Goal: Task Accomplishment & Management: Use online tool/utility

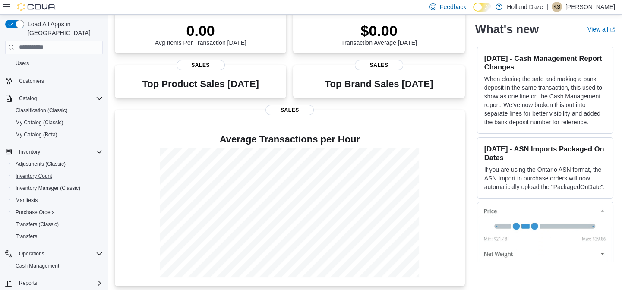
scroll to position [38, 0]
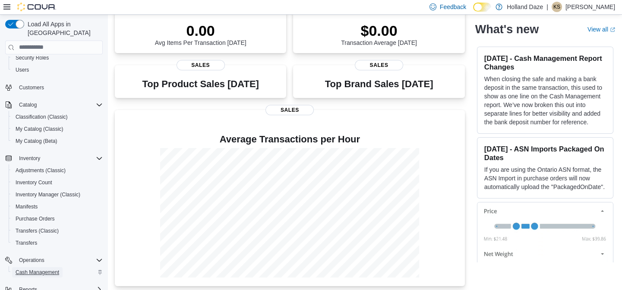
click at [41, 269] on span "Cash Management" at bounding box center [38, 272] width 44 height 7
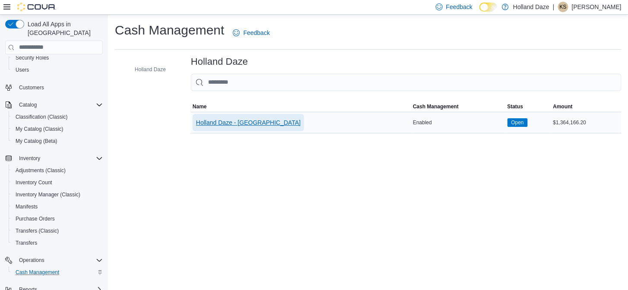
click at [247, 123] on span "Holland Daze - [GEOGRAPHIC_DATA]" at bounding box center [248, 122] width 104 height 9
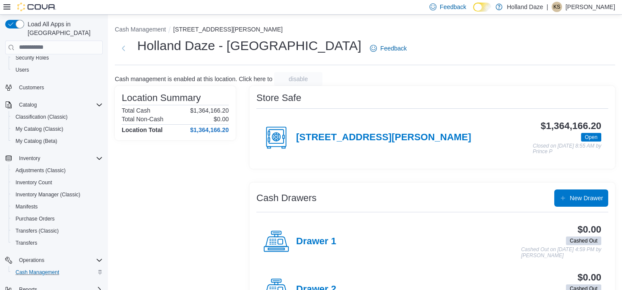
scroll to position [37, 0]
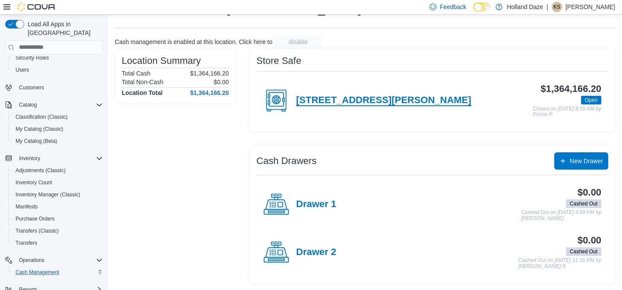
click at [312, 97] on h4 "[STREET_ADDRESS][PERSON_NAME]" at bounding box center [383, 100] width 175 height 11
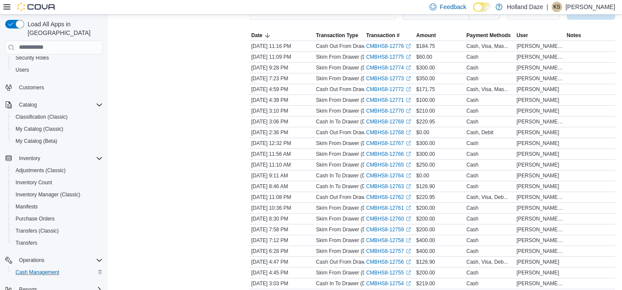
scroll to position [149, 0]
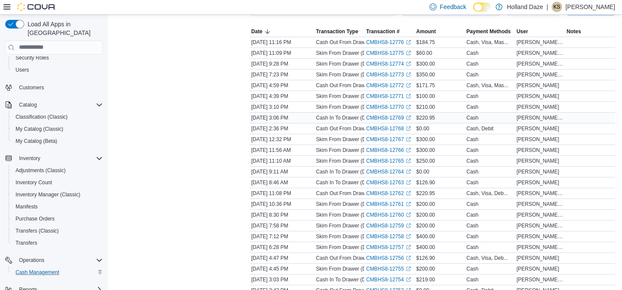
click at [344, 117] on p "Cash In To Drawer (Drawer 2)" at bounding box center [350, 117] width 69 height 7
click at [25, 179] on span "Inventory Count" at bounding box center [34, 182] width 37 height 7
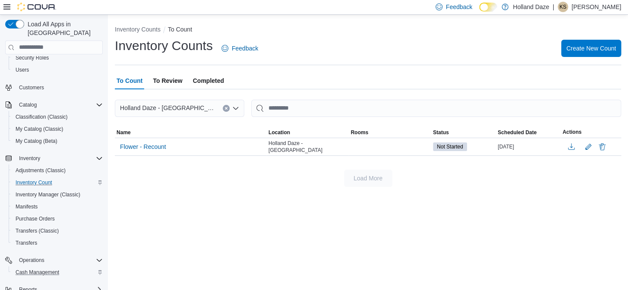
click at [161, 79] on span "To Review" at bounding box center [167, 80] width 29 height 17
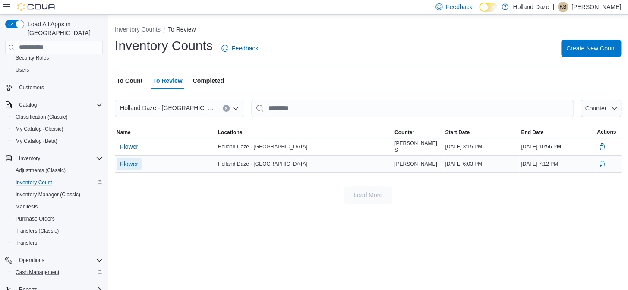
click at [127, 164] on span "Flower" at bounding box center [129, 164] width 18 height 9
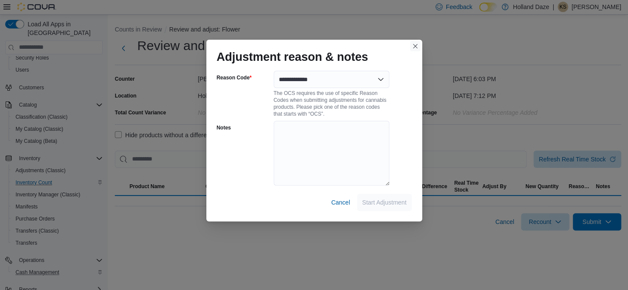
click at [413, 47] on button "Closes this modal window" at bounding box center [415, 46] width 10 height 10
click at [416, 46] on button "Closes this modal window" at bounding box center [415, 46] width 10 height 10
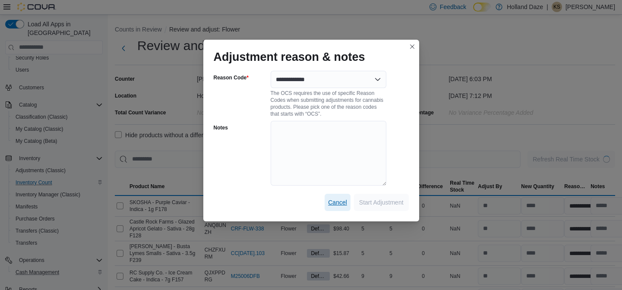
click at [341, 205] on span "Cancel" at bounding box center [337, 202] width 19 height 9
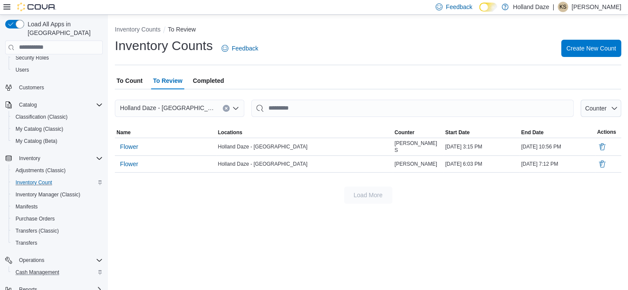
click at [131, 81] on span "To Count" at bounding box center [130, 80] width 26 height 17
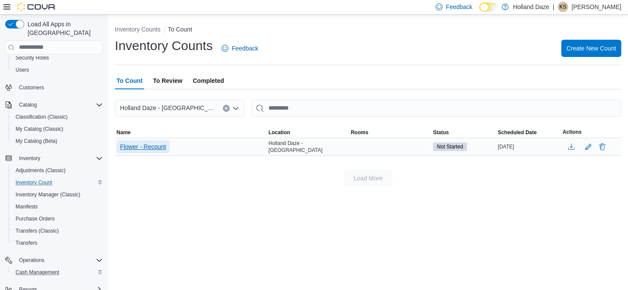
click at [141, 143] on span "Flower - Recount" at bounding box center [143, 146] width 46 height 9
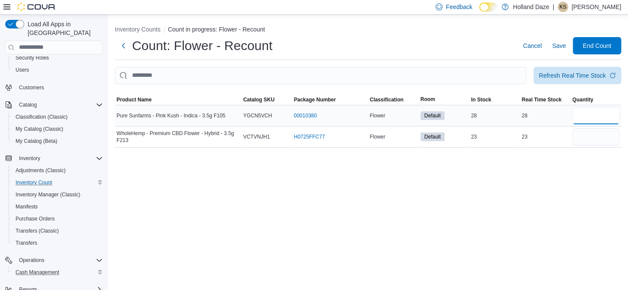
click at [585, 117] on input "number" at bounding box center [595, 115] width 47 height 17
type input "**"
click at [584, 131] on input "number" at bounding box center [595, 136] width 47 height 17
type input "**"
click at [591, 51] on span "End Count" at bounding box center [597, 45] width 38 height 17
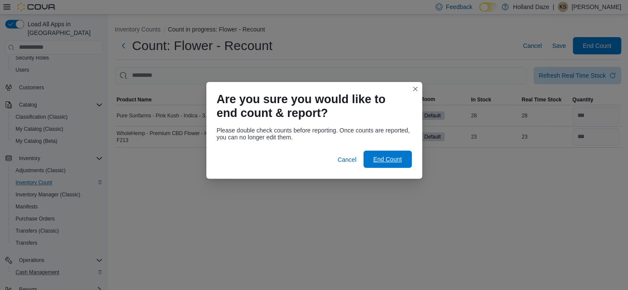
click at [395, 159] on span "End Count" at bounding box center [387, 159] width 28 height 9
